Goal: Information Seeking & Learning: Learn about a topic

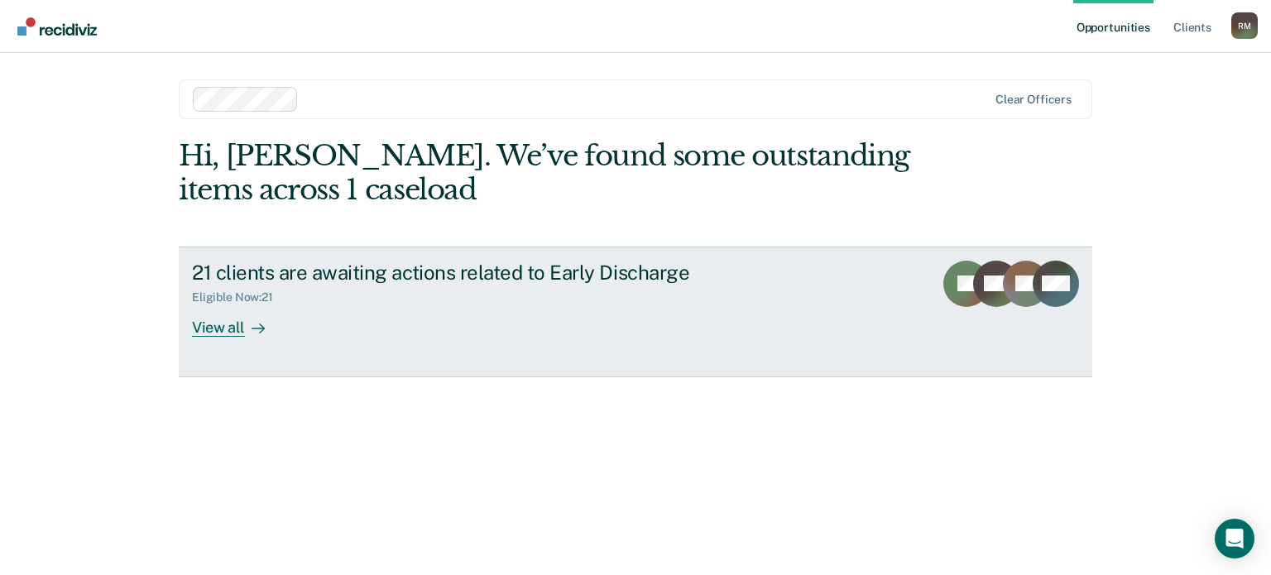
click at [209, 330] on div "View all" at bounding box center [238, 320] width 93 height 32
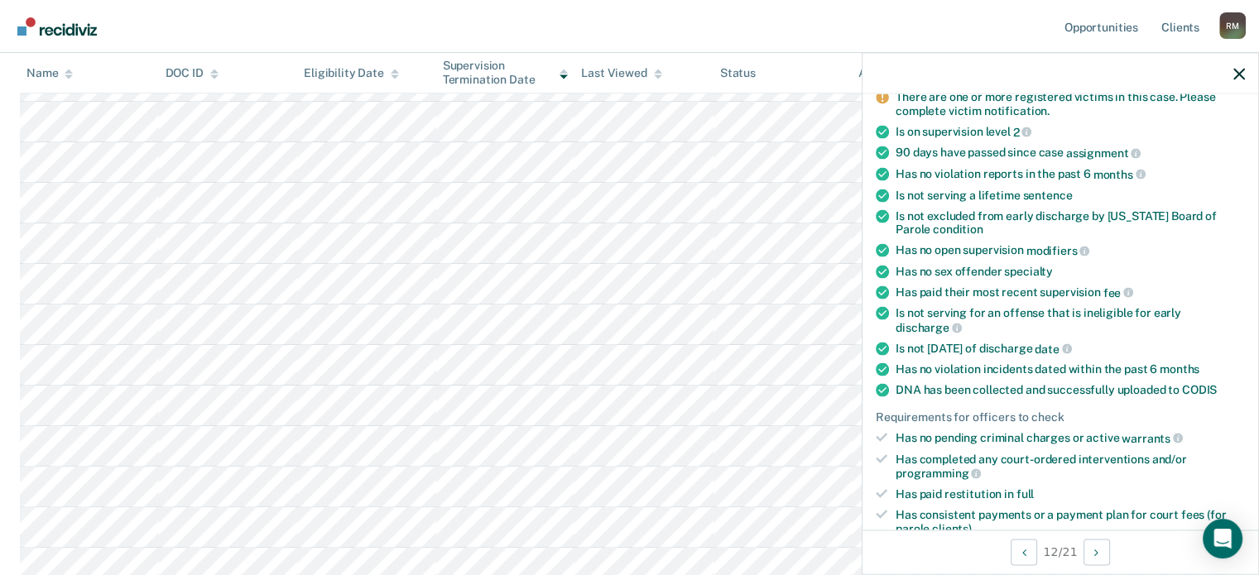
scroll to position [248, 0]
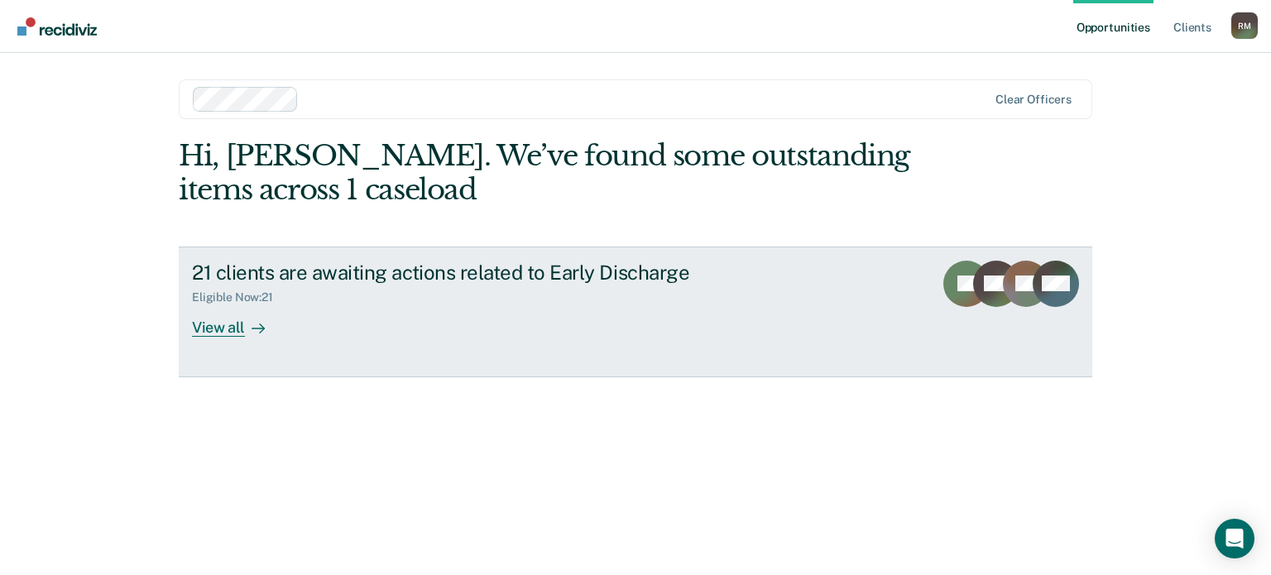
click at [212, 332] on div "View all" at bounding box center [238, 320] width 93 height 32
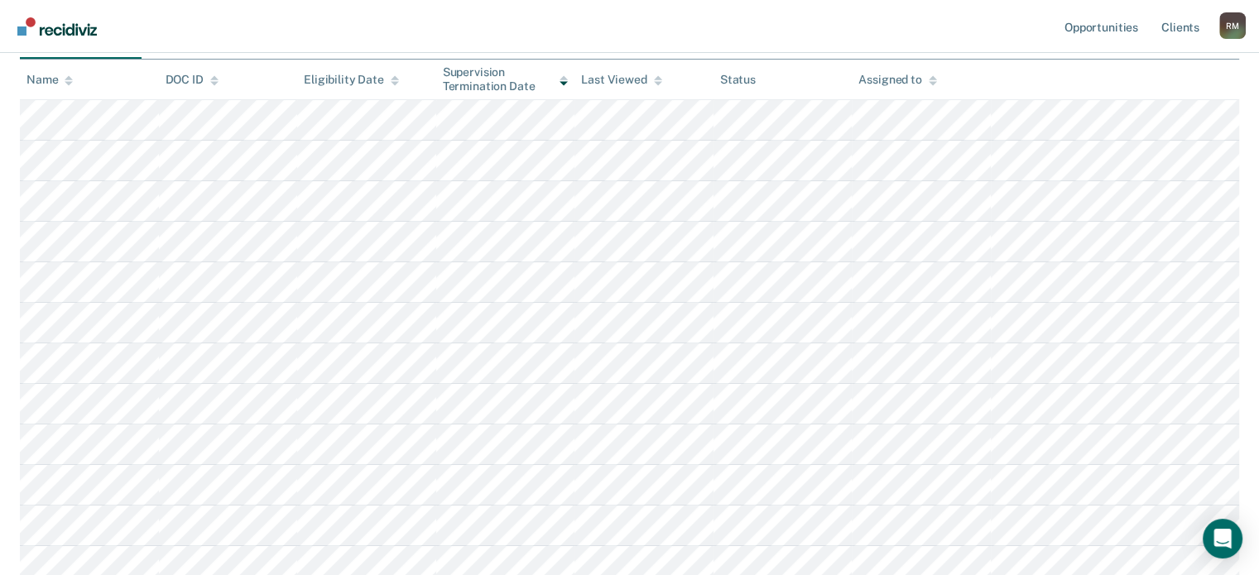
scroll to position [248, 0]
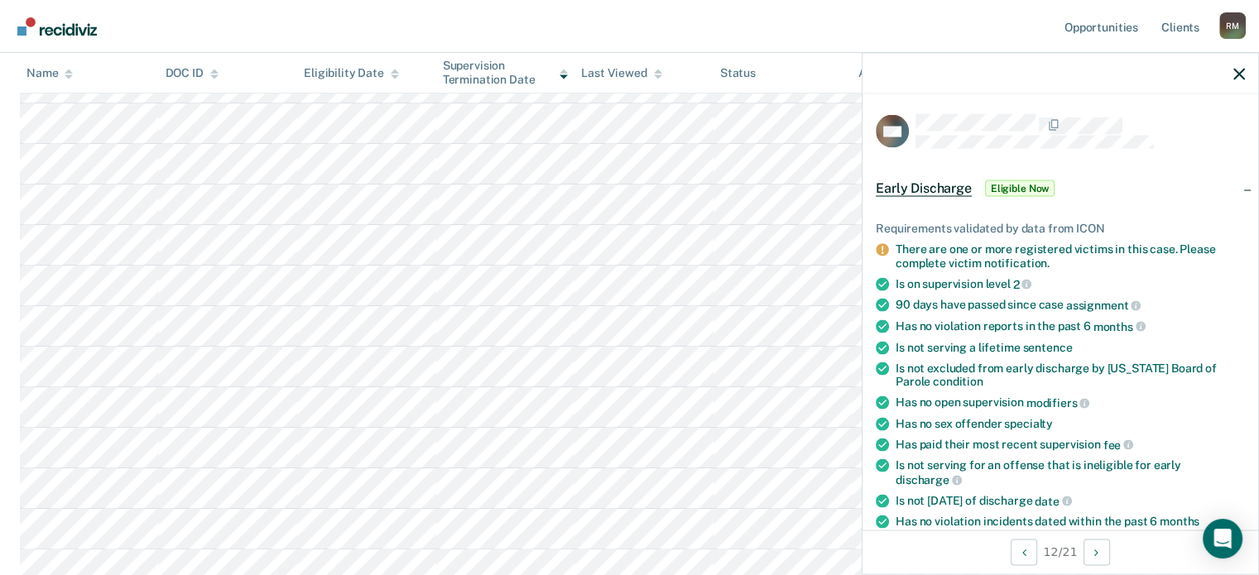
drag, startPoint x: 1085, startPoint y: 66, endPoint x: 915, endPoint y: 85, distance: 170.7
click at [915, 85] on div at bounding box center [1060, 73] width 396 height 41
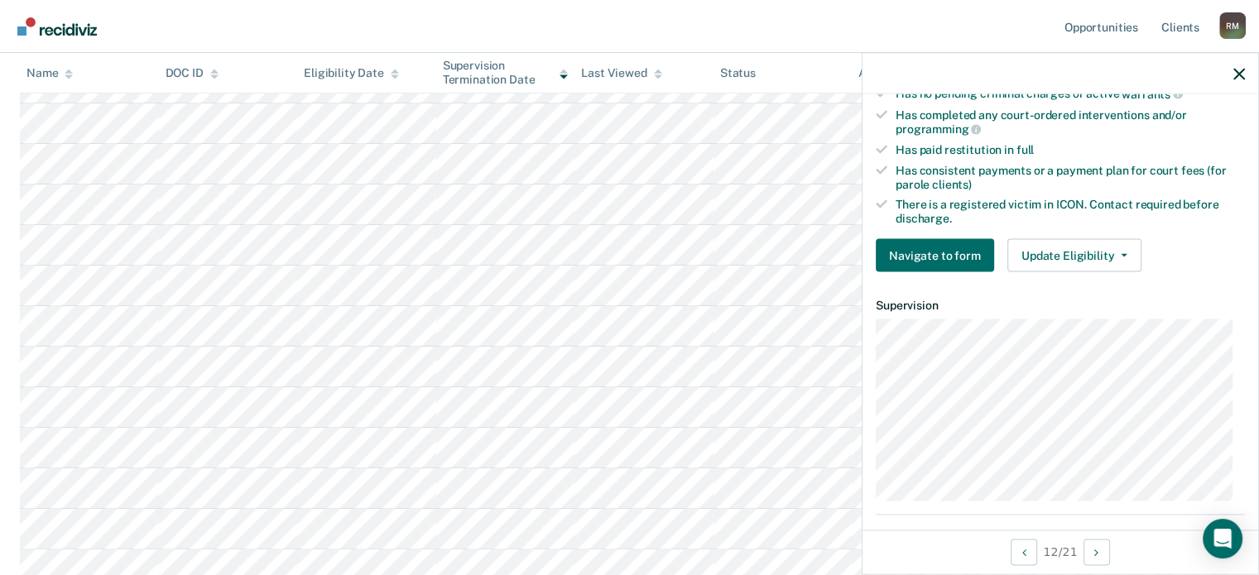
scroll to position [414, 0]
